Goal: Information Seeking & Learning: Learn about a topic

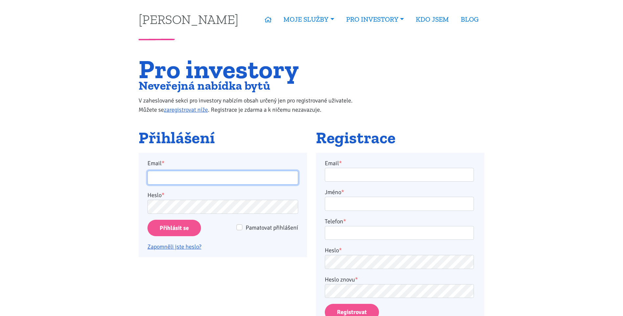
click at [174, 180] on input "Email *" at bounding box center [223, 178] width 151 height 14
type input "[PERSON_NAME][EMAIL_ADDRESS][DOMAIN_NAME]"
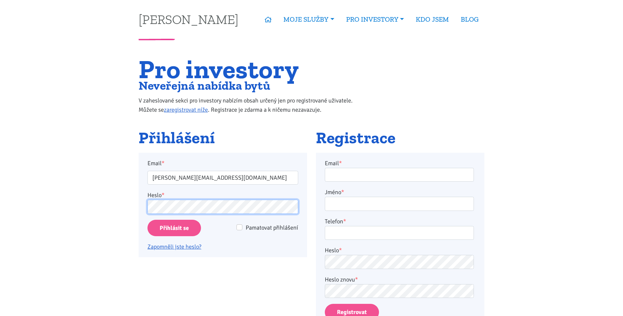
click at [148, 220] on input "Přihlásit se" at bounding box center [175, 228] width 54 height 17
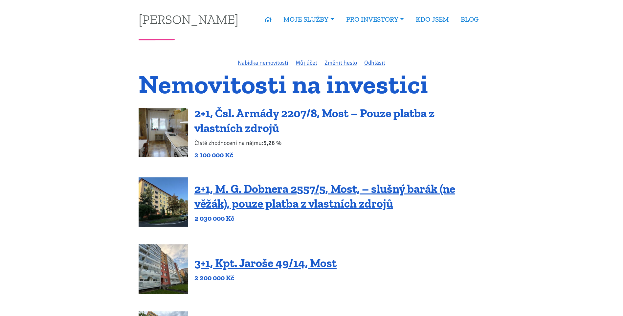
click at [287, 114] on link "2+1, Čsl. Armády 2207/8, Most – Pouze platba z vlastních zdrojů" at bounding box center [315, 120] width 240 height 29
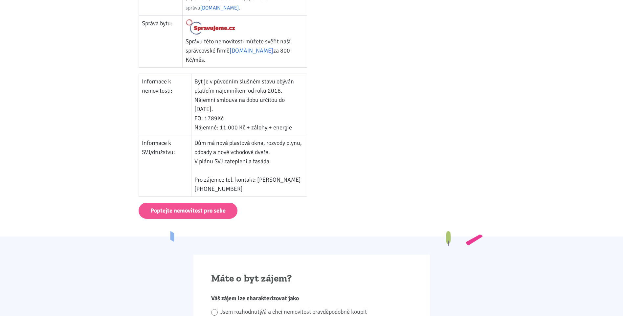
scroll to position [427, 0]
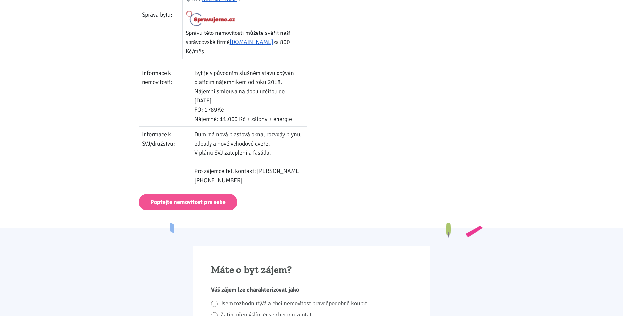
drag, startPoint x: 628, startPoint y: 121, endPoint x: 484, endPoint y: 90, distance: 147.6
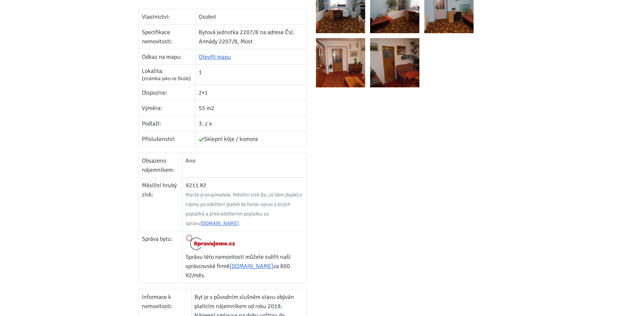
scroll to position [0, 0]
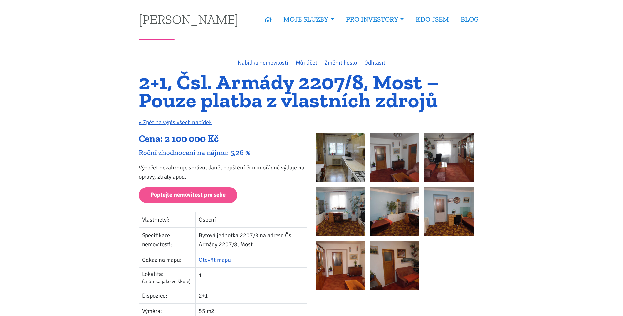
click at [351, 167] on img at bounding box center [340, 157] width 49 height 49
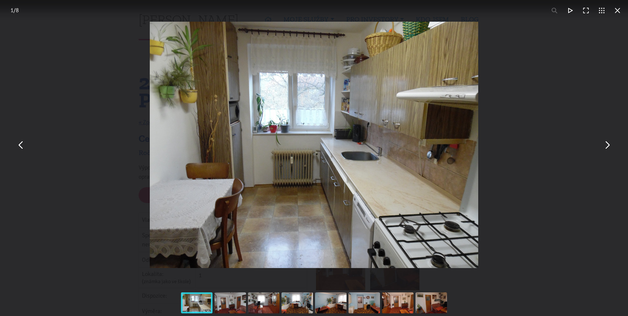
click at [588, 147] on div "You can close this modal content with the ESC key" at bounding box center [314, 145] width 628 height 290
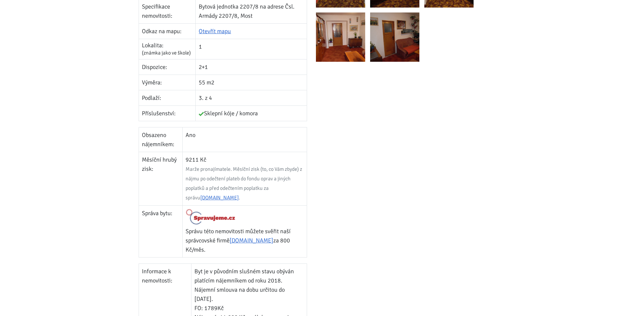
scroll to position [230, 0]
